Goal: Information Seeking & Learning: Learn about a topic

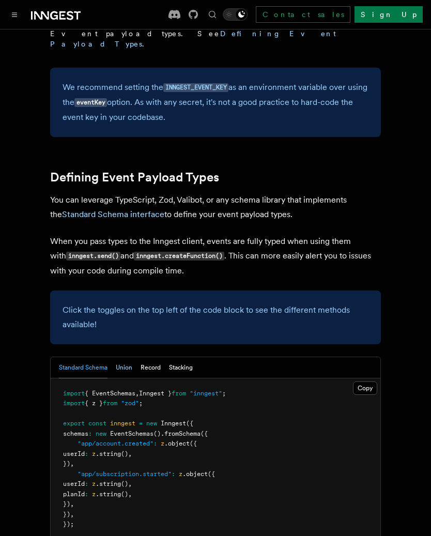
click at [129, 357] on button "Union" at bounding box center [124, 367] width 17 height 21
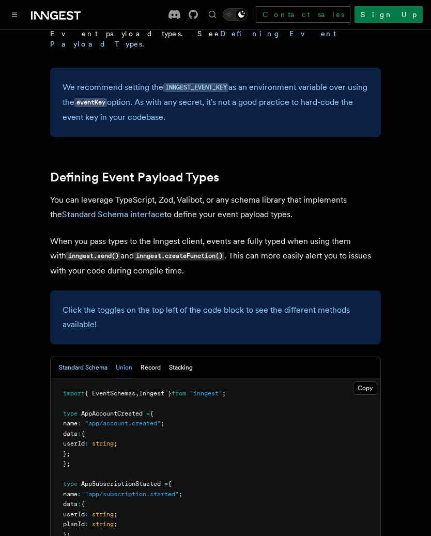
click at [96, 357] on button "Standard Schema" at bounding box center [83, 367] width 49 height 21
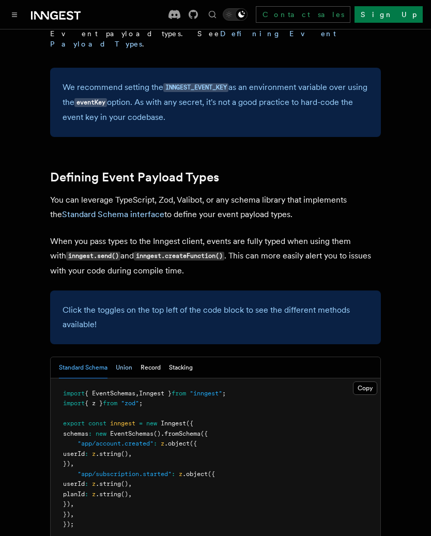
click at [130, 357] on button "Union" at bounding box center [124, 367] width 17 height 21
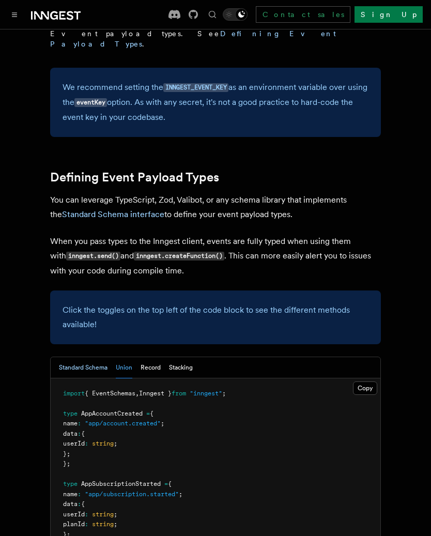
click at [96, 357] on button "Standard Schema" at bounding box center [83, 367] width 49 height 21
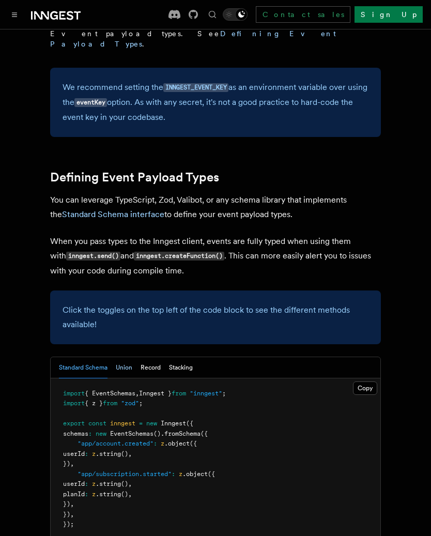
click at [131, 357] on button "Union" at bounding box center [124, 367] width 17 height 21
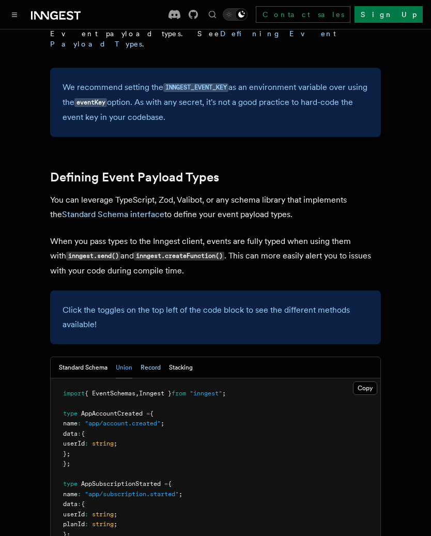
click at [154, 357] on button "Record" at bounding box center [151, 367] width 20 height 21
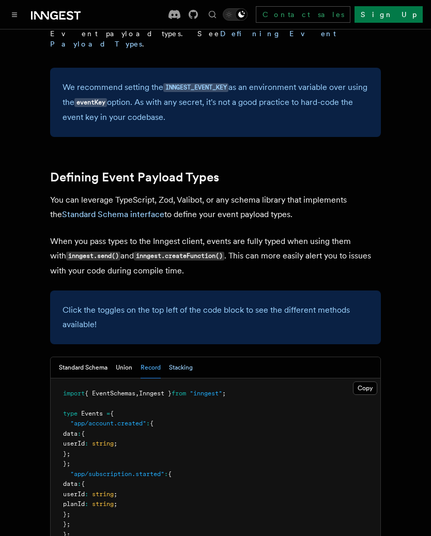
click at [185, 357] on button "Stacking" at bounding box center [181, 367] width 24 height 21
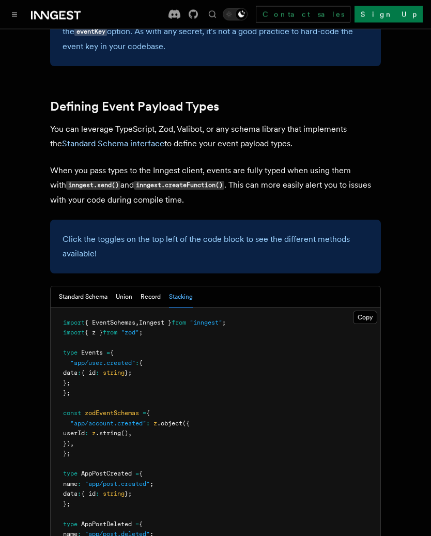
scroll to position [947, 0]
click at [155, 286] on button "Record" at bounding box center [151, 296] width 20 height 21
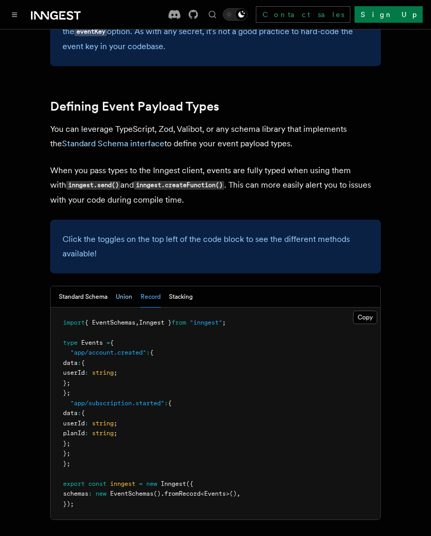
click at [122, 286] on button "Union" at bounding box center [124, 296] width 17 height 21
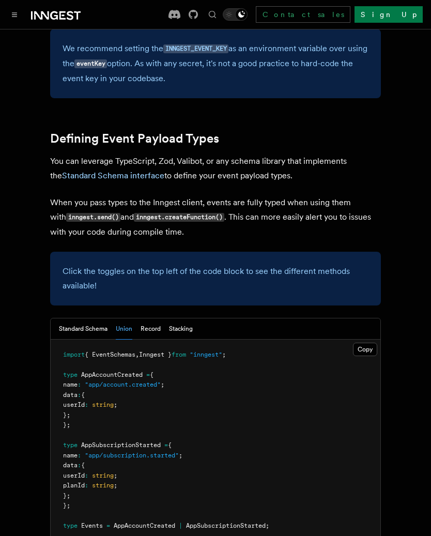
scroll to position [913, 0]
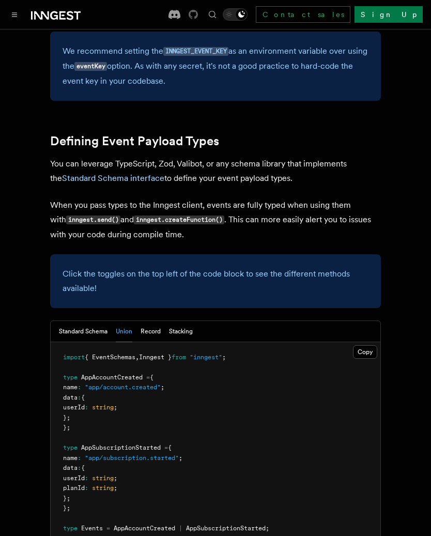
click at [198, 12] on icon at bounding box center [193, 14] width 9 height 9
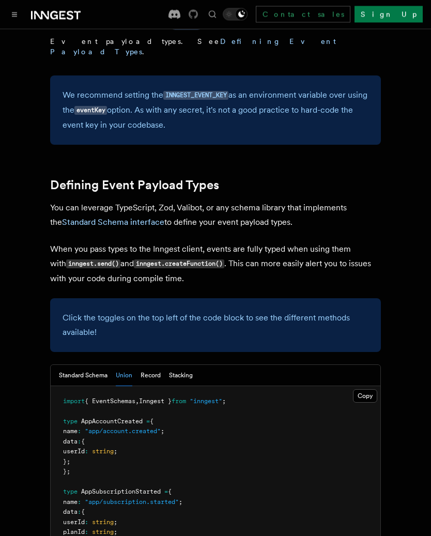
scroll to position [870, 0]
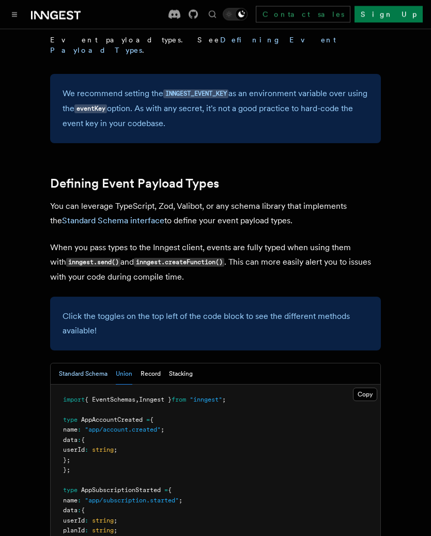
click at [86, 364] on button "Standard Schema" at bounding box center [83, 374] width 49 height 21
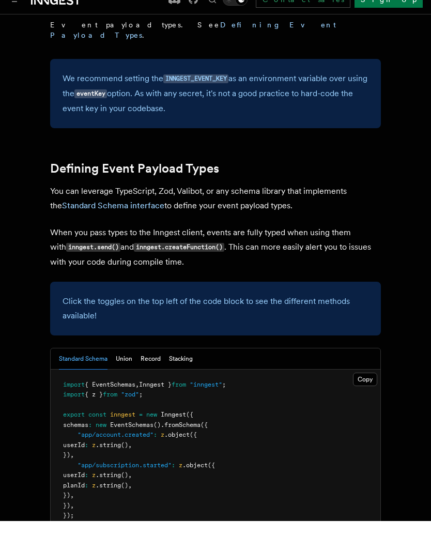
scroll to position [890, 0]
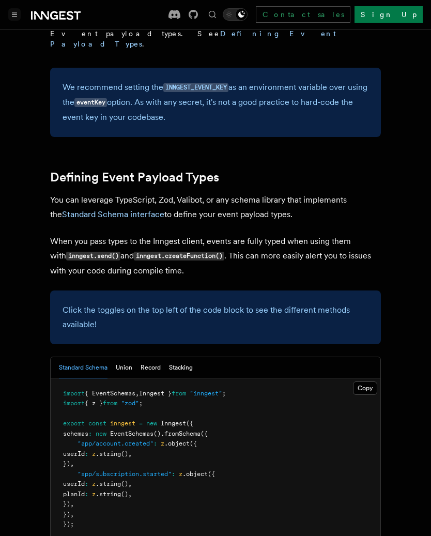
click at [15, 19] on button "Toggle navigation" at bounding box center [14, 14] width 12 height 12
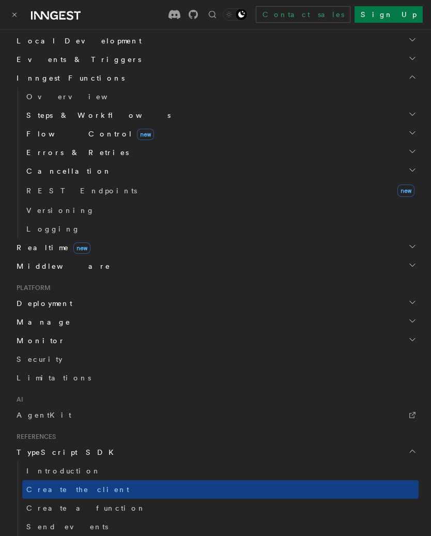
scroll to position [308, 0]
click at [415, 259] on h2 "Middleware" at bounding box center [215, 265] width 406 height 19
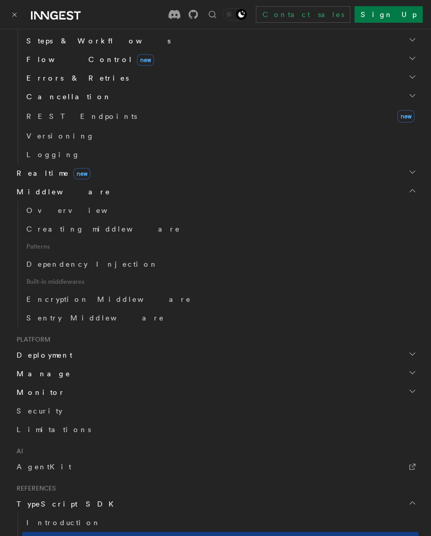
scroll to position [382, 0]
click at [72, 285] on span "Built-in middlewares" at bounding box center [220, 281] width 396 height 17
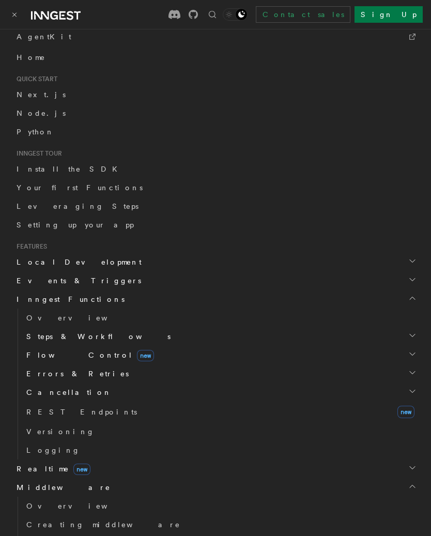
scroll to position [80, 0]
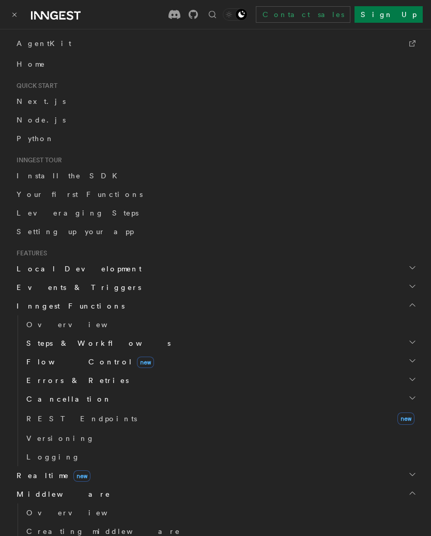
click at [408, 290] on h2 "Events & Triggers" at bounding box center [215, 287] width 406 height 19
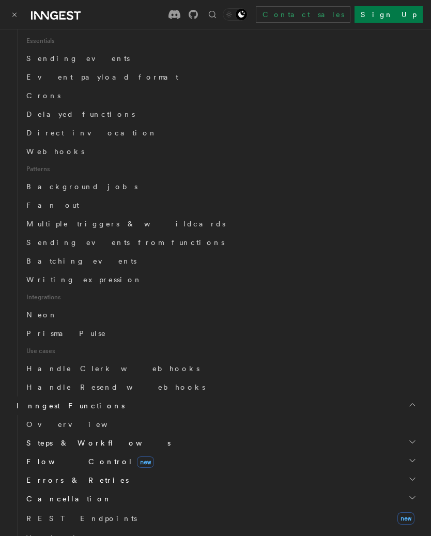
scroll to position [361, 0]
click at [65, 337] on span "Prisma Pulse" at bounding box center [66, 334] width 80 height 8
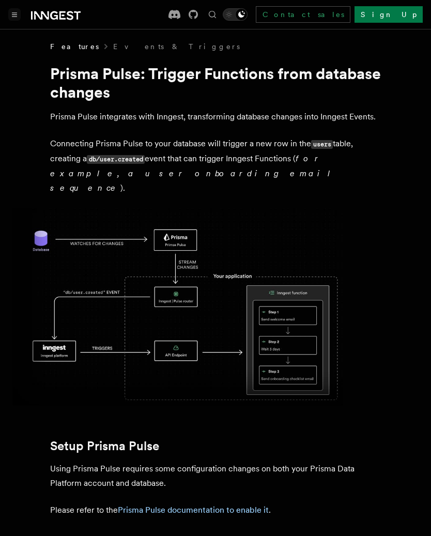
click at [9, 16] on button "Toggle navigation" at bounding box center [14, 14] width 12 height 12
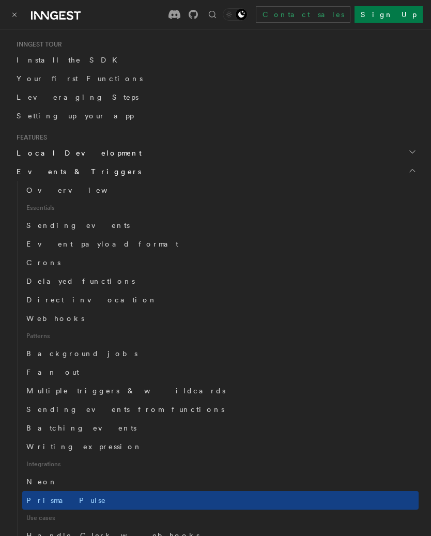
scroll to position [196, 0]
click at [88, 253] on link "Crons" at bounding box center [220, 262] width 396 height 19
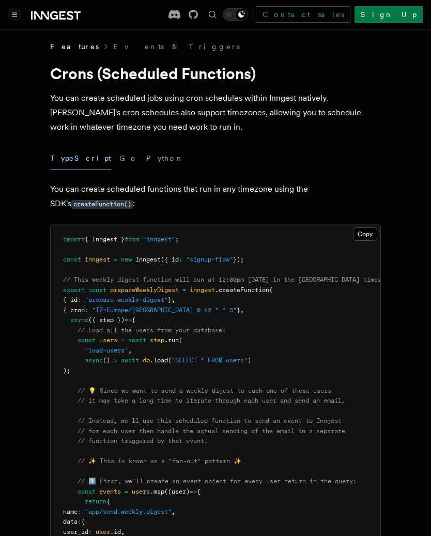
click at [19, 14] on button "Toggle navigation" at bounding box center [14, 14] width 12 height 12
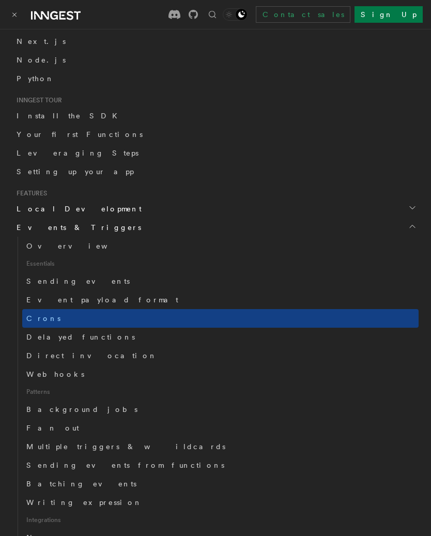
scroll to position [148, 0]
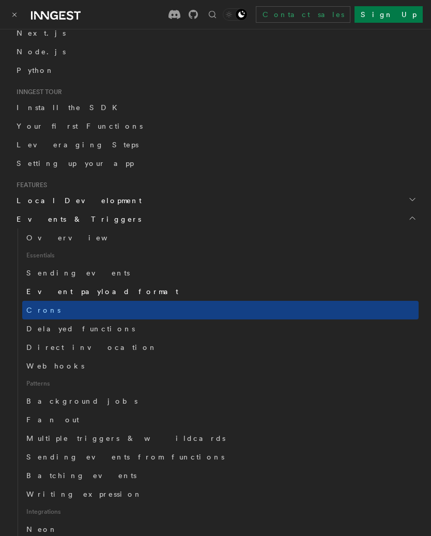
click at [90, 288] on span "Event payload format" at bounding box center [102, 291] width 152 height 8
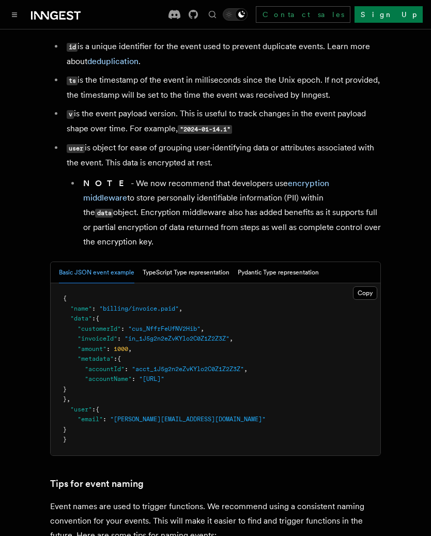
scroll to position [277, 0]
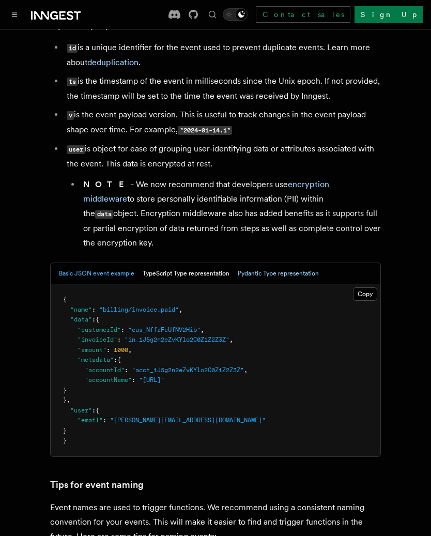
click at [292, 279] on button "Pydantic Type representation" at bounding box center [278, 273] width 81 height 21
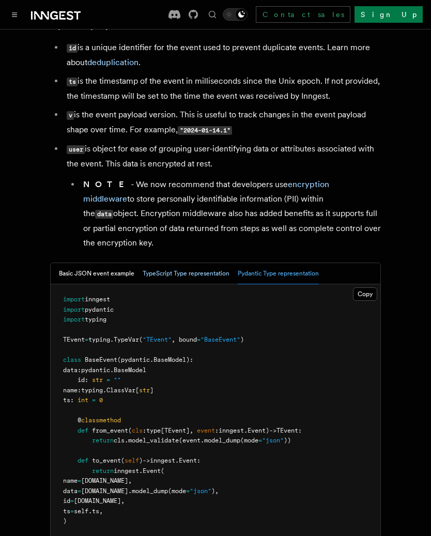
click at [196, 284] on button "TypeScript Type representation" at bounding box center [186, 273] width 87 height 21
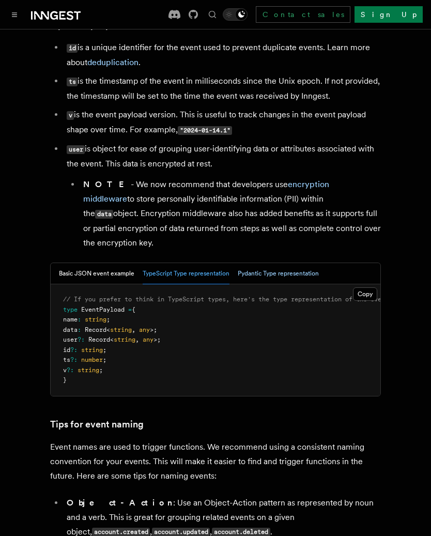
click at [269, 284] on button "Pydantic Type representation" at bounding box center [278, 273] width 81 height 21
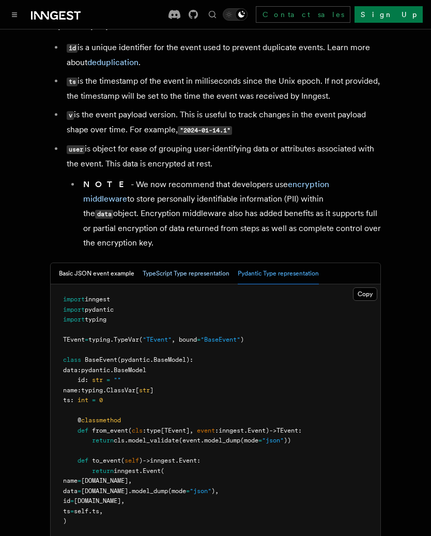
click at [193, 280] on button "TypeScript Type representation" at bounding box center [186, 273] width 87 height 21
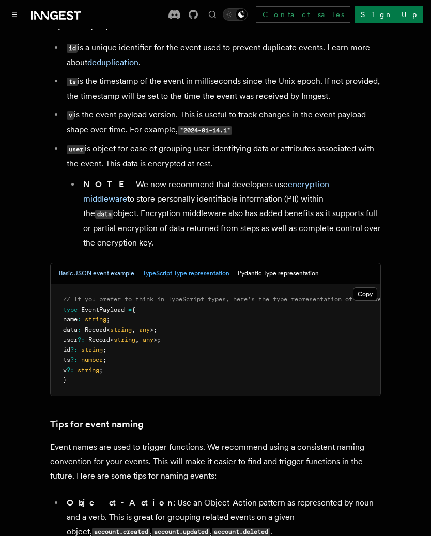
click at [109, 283] on button "Basic JSON event example" at bounding box center [96, 273] width 75 height 21
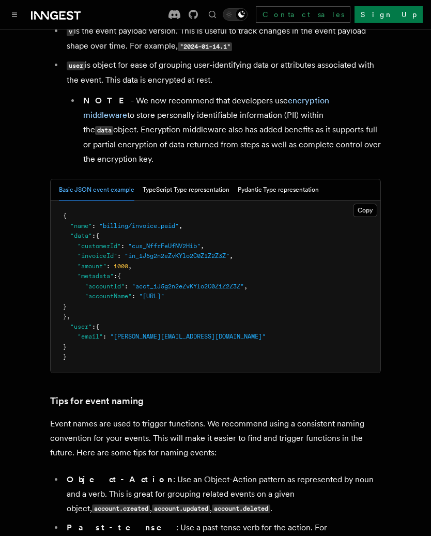
scroll to position [357, 0]
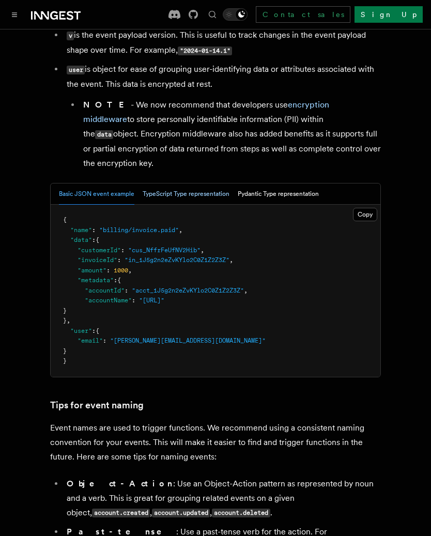
click at [210, 203] on button "TypeScript Type representation" at bounding box center [186, 193] width 87 height 21
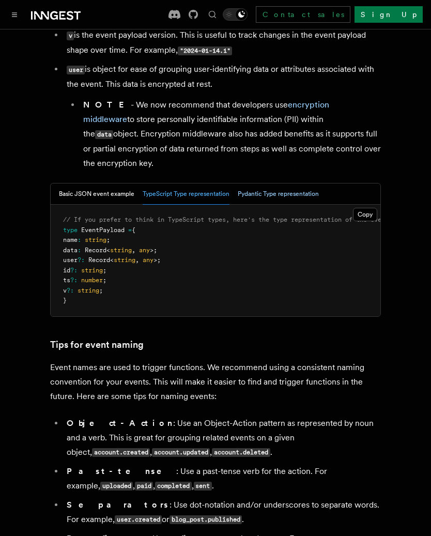
click at [273, 201] on button "Pydantic Type representation" at bounding box center [278, 193] width 81 height 21
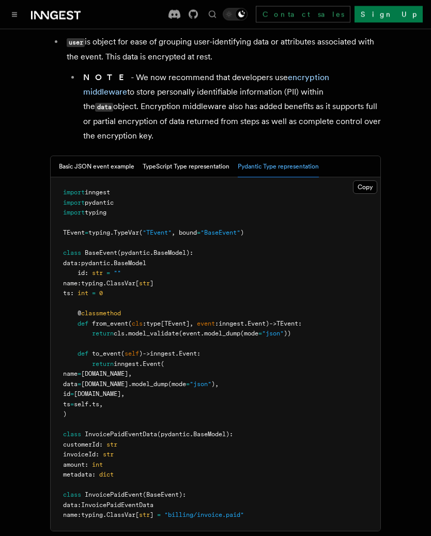
scroll to position [382, 0]
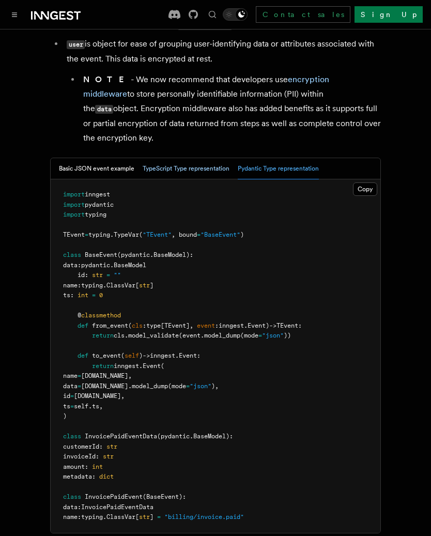
click at [196, 177] on button "TypeScript Type representation" at bounding box center [186, 168] width 87 height 21
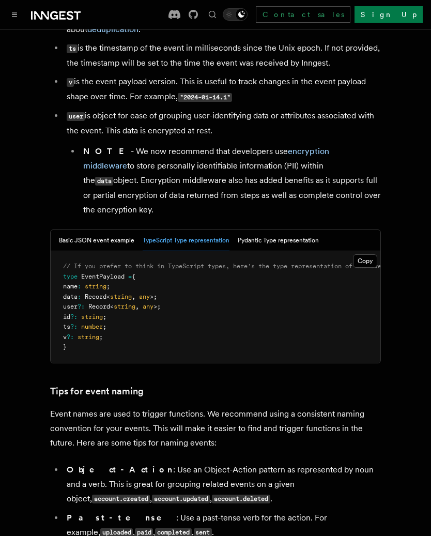
scroll to position [298, 0]
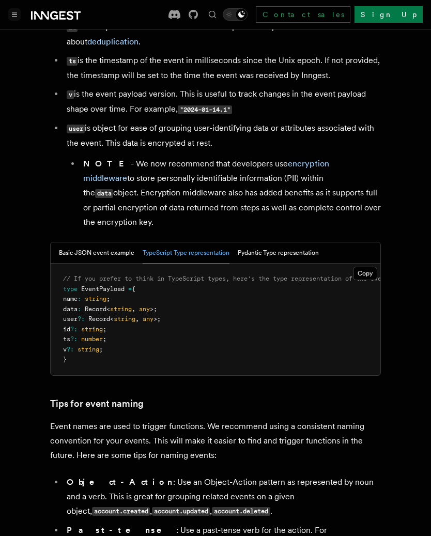
click at [14, 15] on icon "Toggle navigation" at bounding box center [14, 15] width 5 height 4
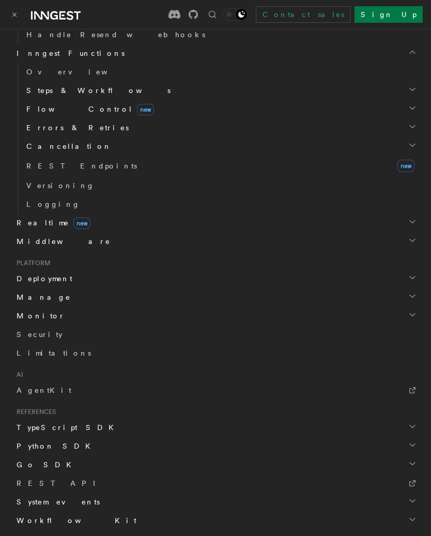
scroll to position [711, 0]
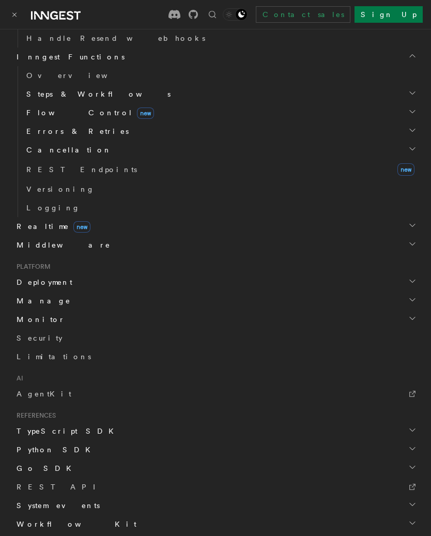
click at [52, 247] on span "Middleware" at bounding box center [61, 245] width 98 height 10
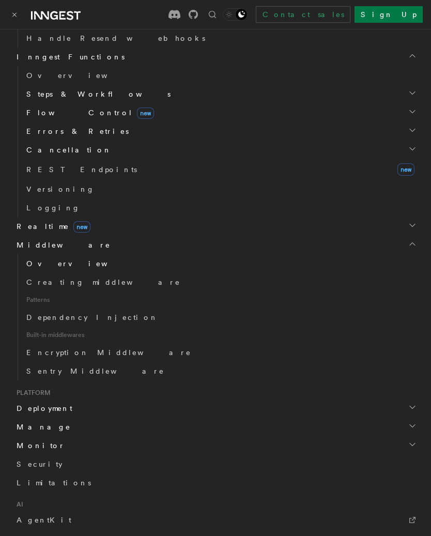
click at [50, 266] on span "Overview" at bounding box center [79, 263] width 106 height 8
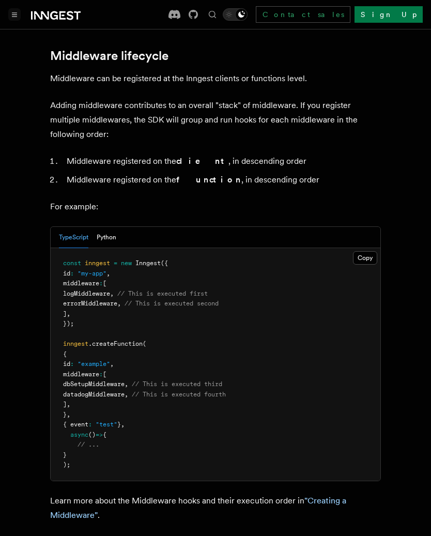
scroll to position [543, 0]
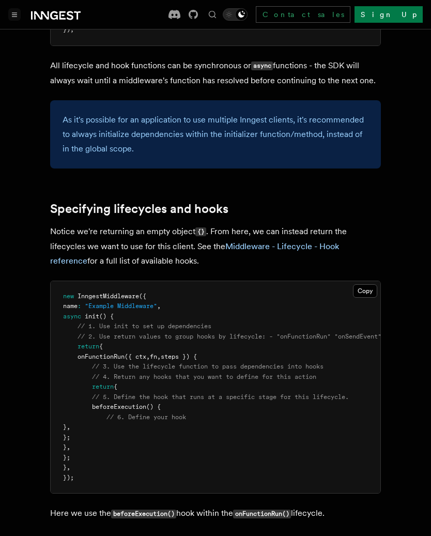
scroll to position [752, 0]
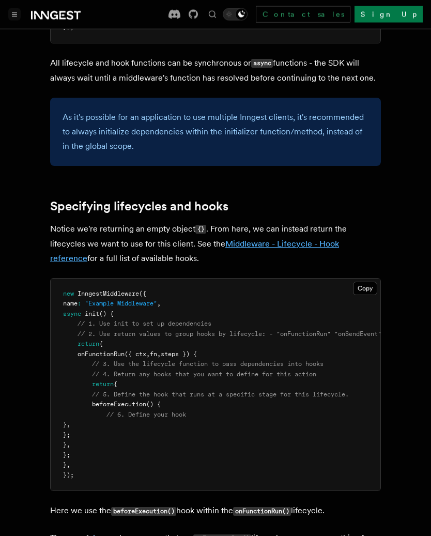
click at [334, 243] on link "Middleware - Lifecycle - Hook reference" at bounding box center [194, 251] width 289 height 24
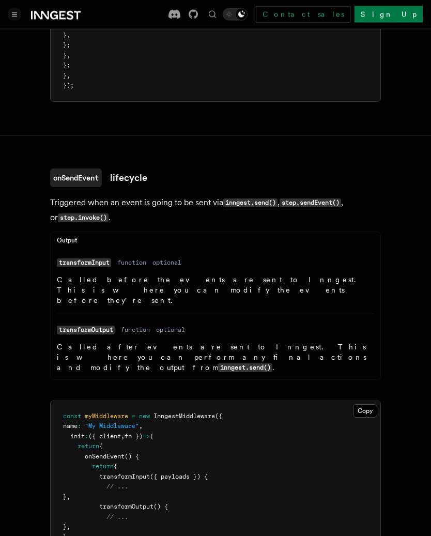
scroll to position [1730, 0]
